Goal: Check status: Check status

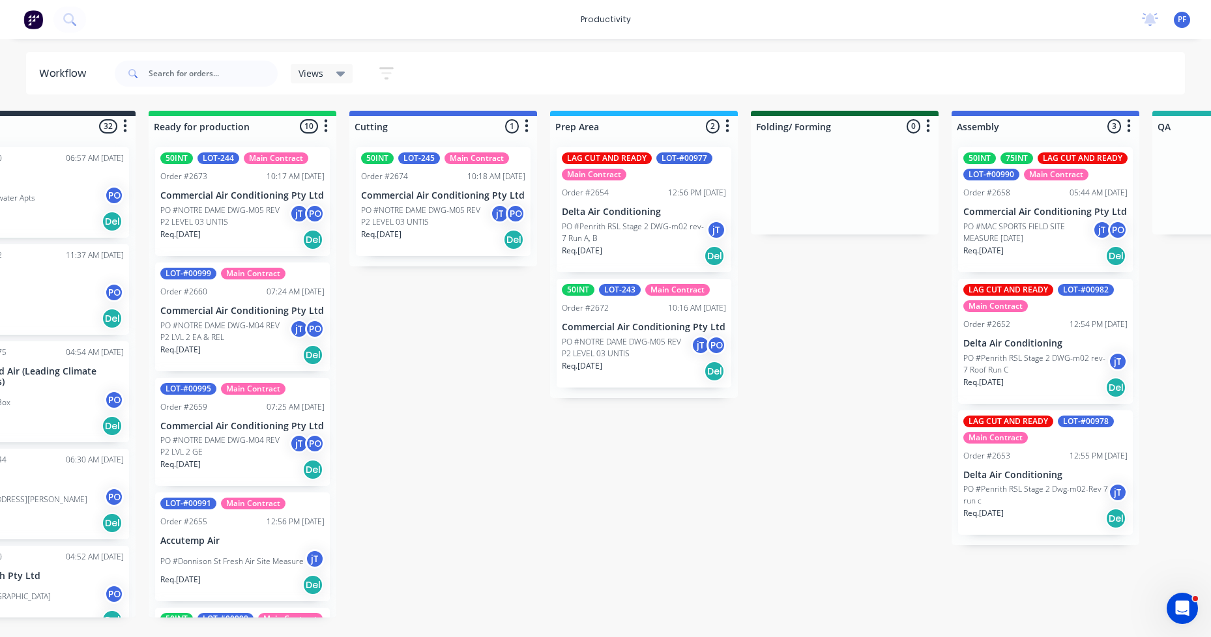
click at [646, 315] on div "50INT LOT-243 Main Contract Order #2672 10:16 AM [DATE] Commercial Air Conditio…" at bounding box center [644, 333] width 175 height 109
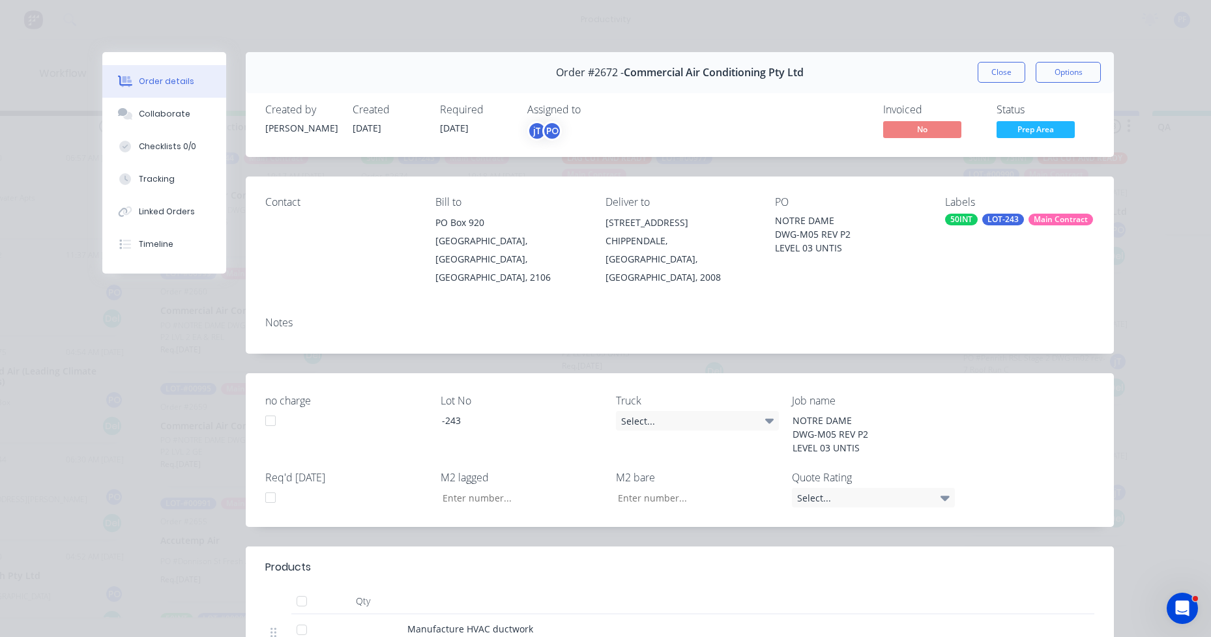
click at [964, 190] on div "Order #2672 - Commercial Air Conditioning Pty Ltd Close Options Created by [PER…" at bounding box center [608, 495] width 1012 height 886
click at [998, 217] on div "LOT-243" at bounding box center [1003, 220] width 42 height 12
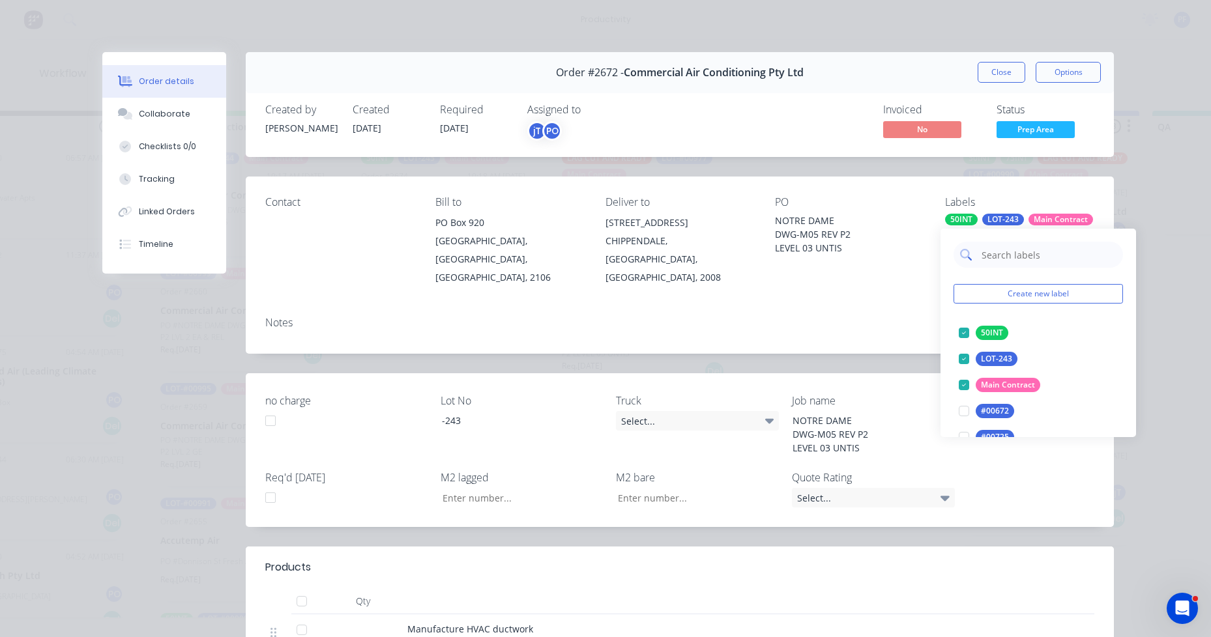
type input "lag cut"
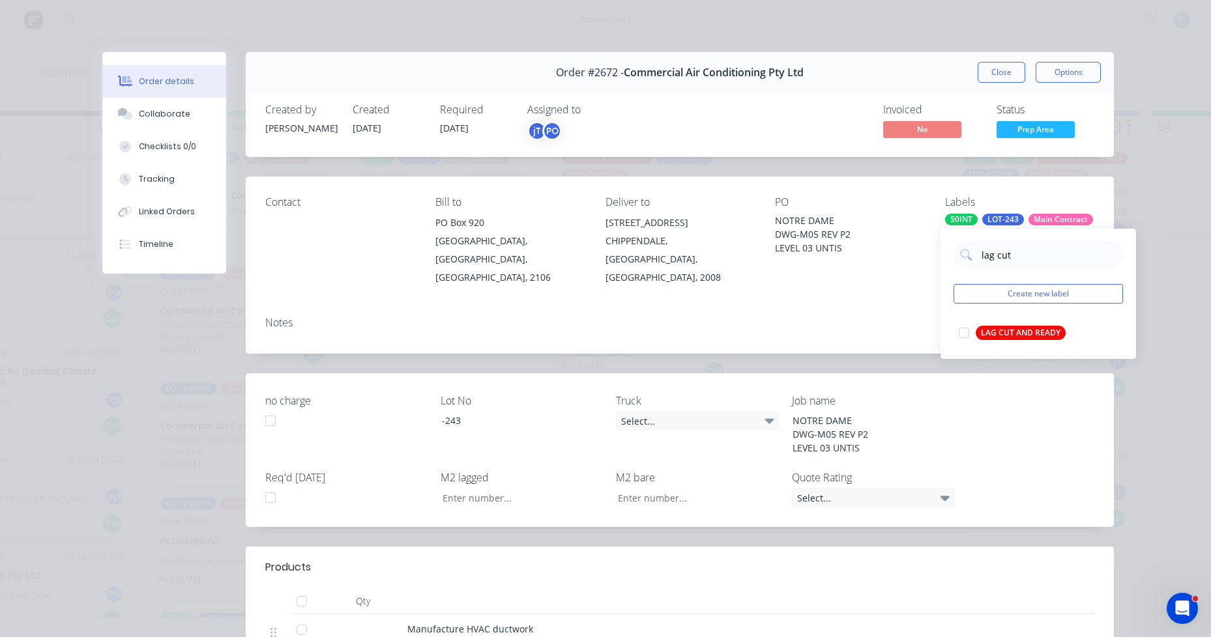
click at [1028, 336] on div "LAG CUT AND READY" at bounding box center [1021, 333] width 90 height 14
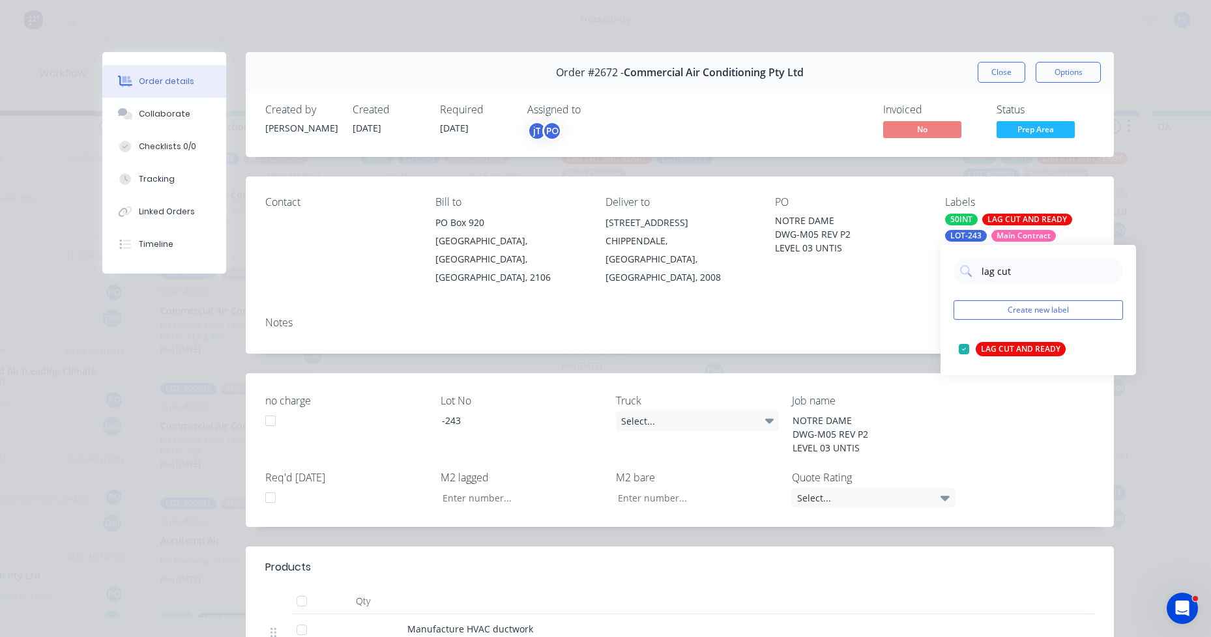
drag, startPoint x: 796, startPoint y: 323, endPoint x: 862, endPoint y: 297, distance: 70.8
click at [806, 323] on div "Notes" at bounding box center [680, 330] width 868 height 48
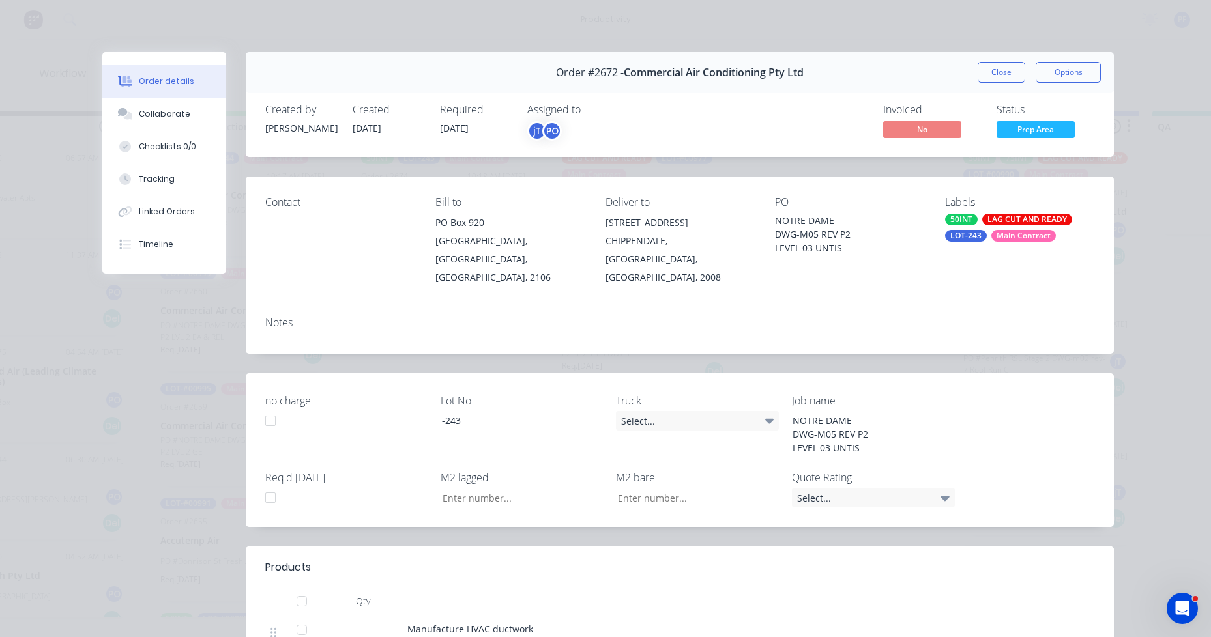
click at [994, 89] on div "Order #2672 - Commercial Air Conditioning Pty Ltd Close Options" at bounding box center [680, 72] width 868 height 41
click at [995, 81] on button "Close" at bounding box center [1002, 72] width 48 height 21
